Goal: Information Seeking & Learning: Check status

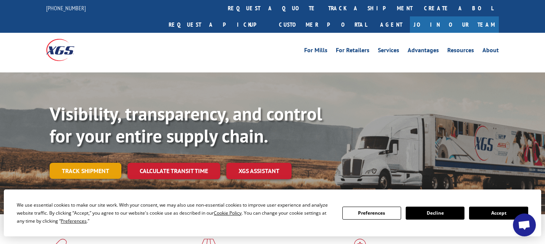
click at [97, 163] on link "Track shipment" at bounding box center [86, 171] width 72 height 16
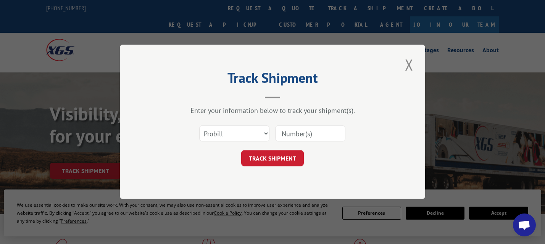
click at [295, 139] on input at bounding box center [310, 134] width 70 height 16
paste input "17486760"
type input "17486760"
click at [276, 153] on button "TRACK SHIPMENT" at bounding box center [272, 159] width 63 height 16
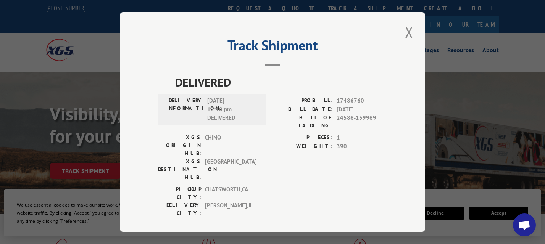
click at [450, 74] on div "Track Shipment DELIVERED DELIVERY INFORMATION: [DATE] 12:10 pm DELIVERED PROBIL…" at bounding box center [272, 122] width 545 height 244
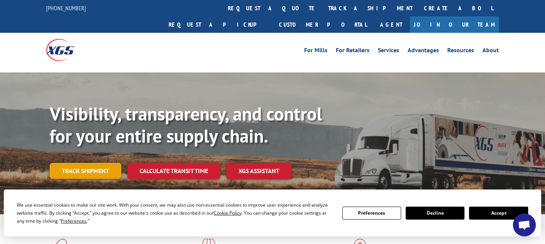
click at [99, 163] on link "Track shipment" at bounding box center [86, 171] width 72 height 16
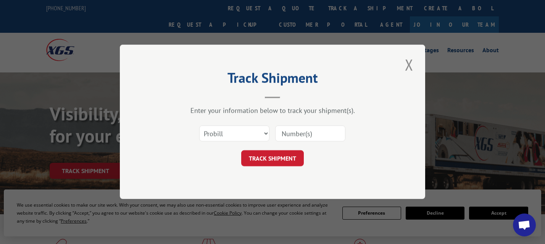
click at [296, 136] on input at bounding box center [310, 134] width 70 height 16
paste input "17511609"
type input "17511609"
click at [272, 158] on button "TRACK SHIPMENT" at bounding box center [272, 159] width 63 height 16
